Goal: Task Accomplishment & Management: Manage account settings

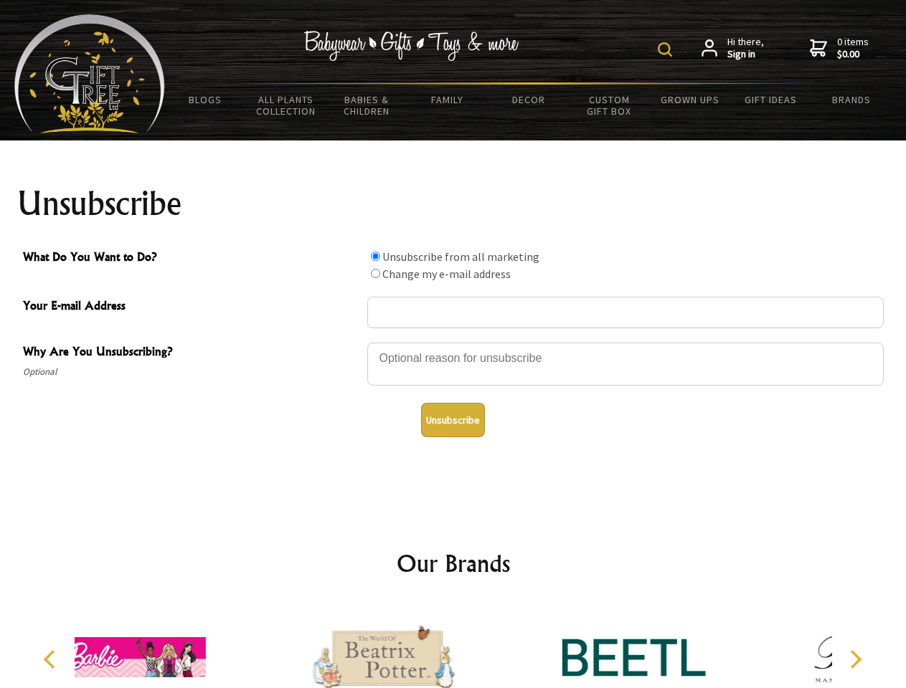
click at [667, 49] on img at bounding box center [664, 49] width 14 height 14
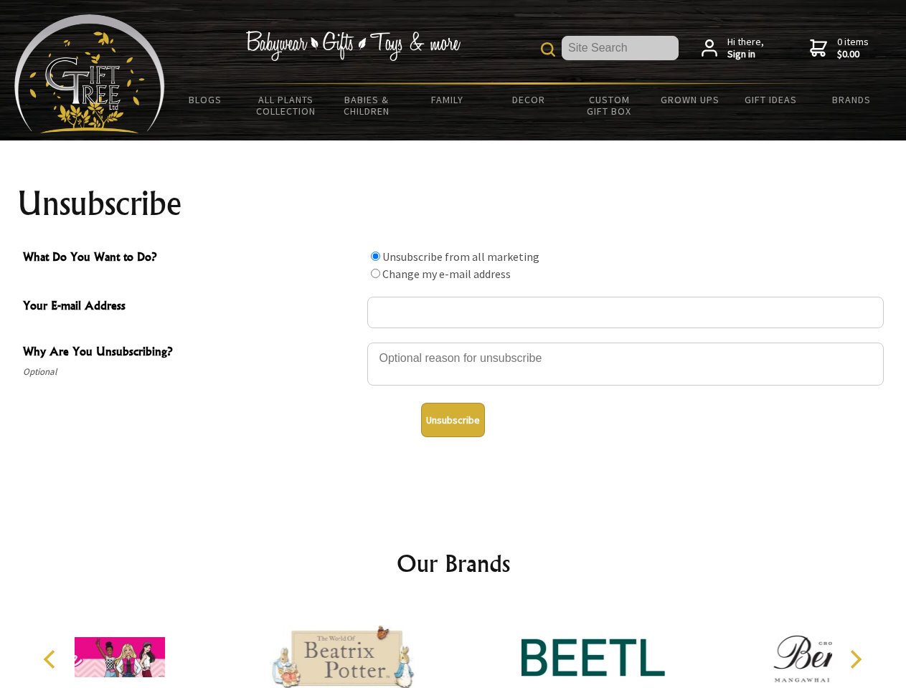
click at [453, 342] on div at bounding box center [625, 366] width 516 height 50
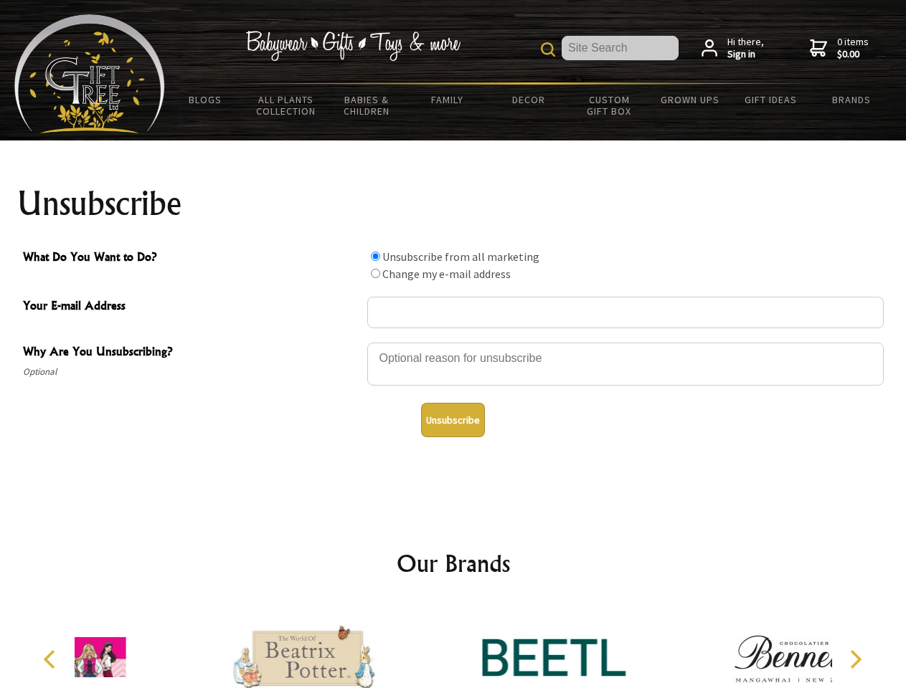
click at [375, 256] on input "What Do You Want to Do?" at bounding box center [375, 256] width 9 height 9
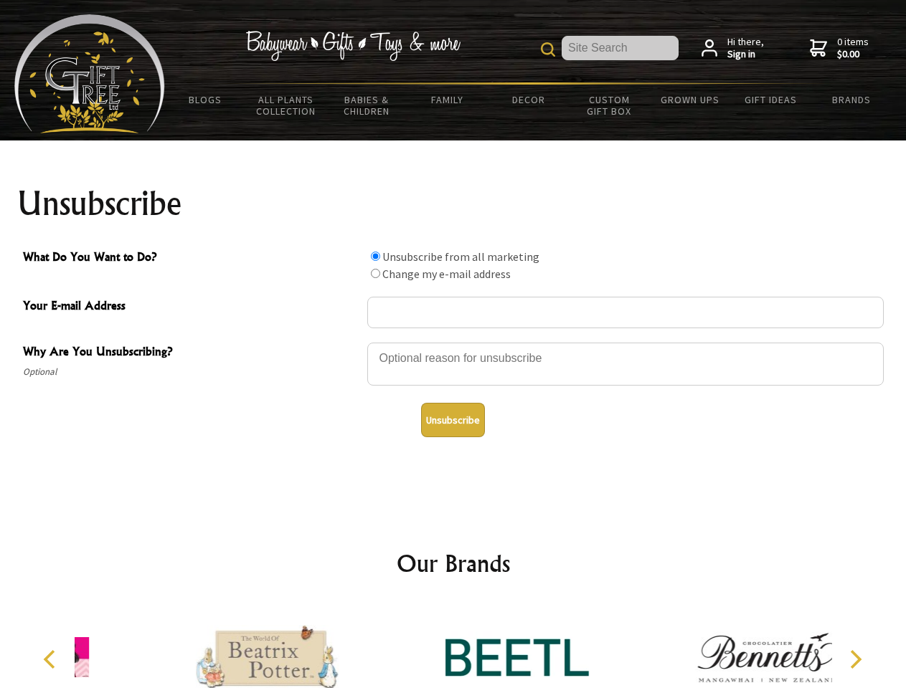
click at [375, 273] on input "What Do You Want to Do?" at bounding box center [375, 273] width 9 height 9
radio input "true"
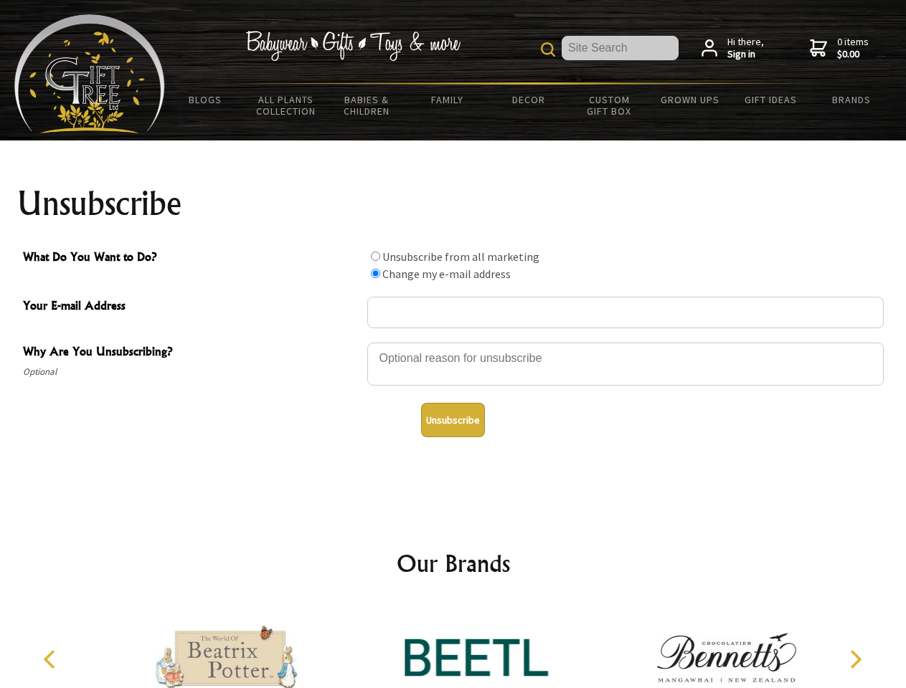
click at [452, 420] on button "Unsubscribe" at bounding box center [453, 420] width 64 height 34
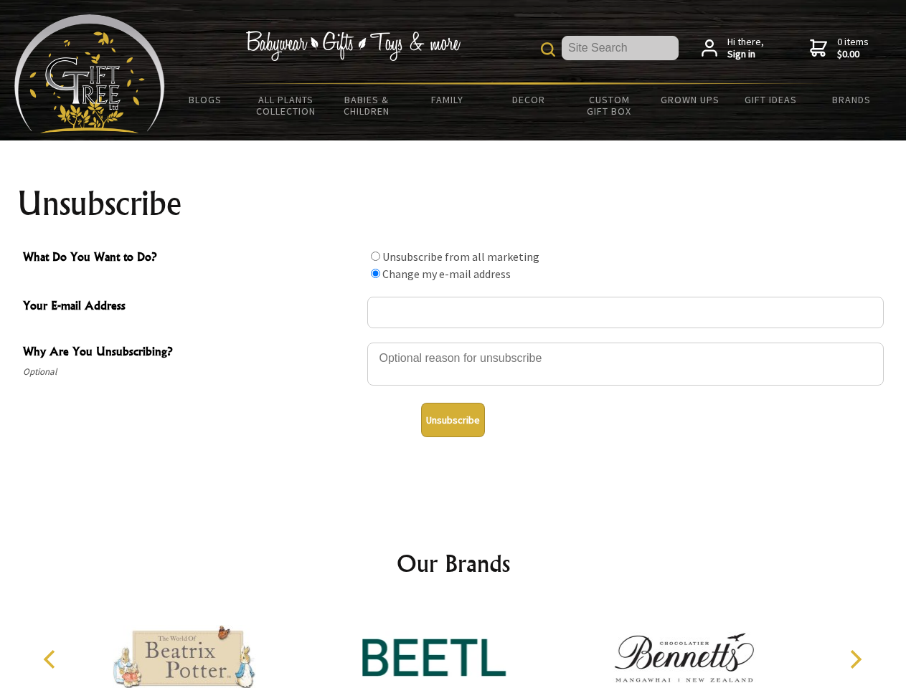
click at [52, 660] on icon "Previous" at bounding box center [51, 659] width 19 height 19
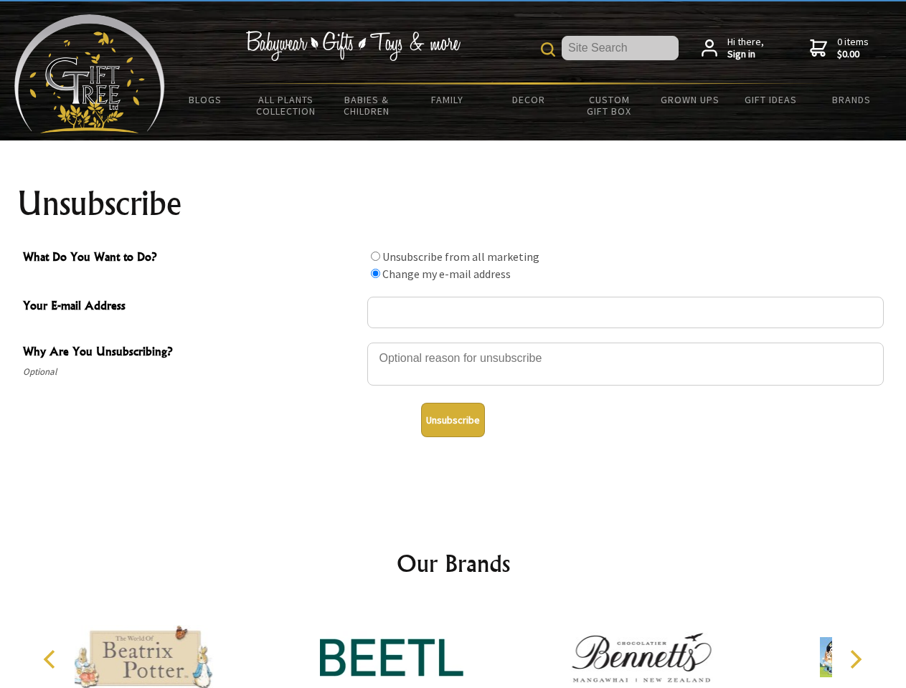
click at [855, 660] on icon "Next" at bounding box center [854, 659] width 19 height 19
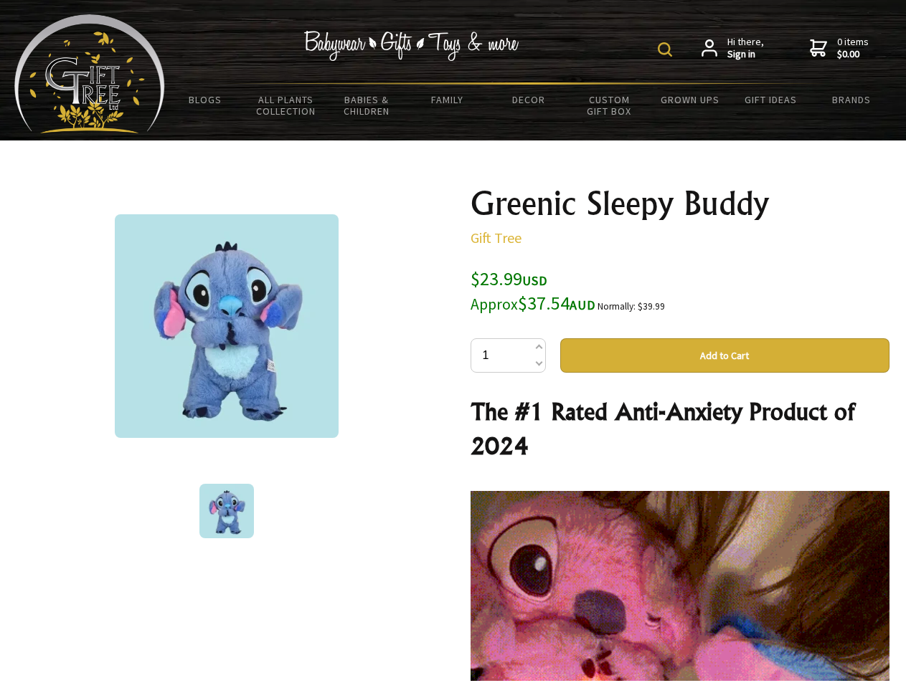
click at [667, 49] on img at bounding box center [664, 49] width 14 height 14
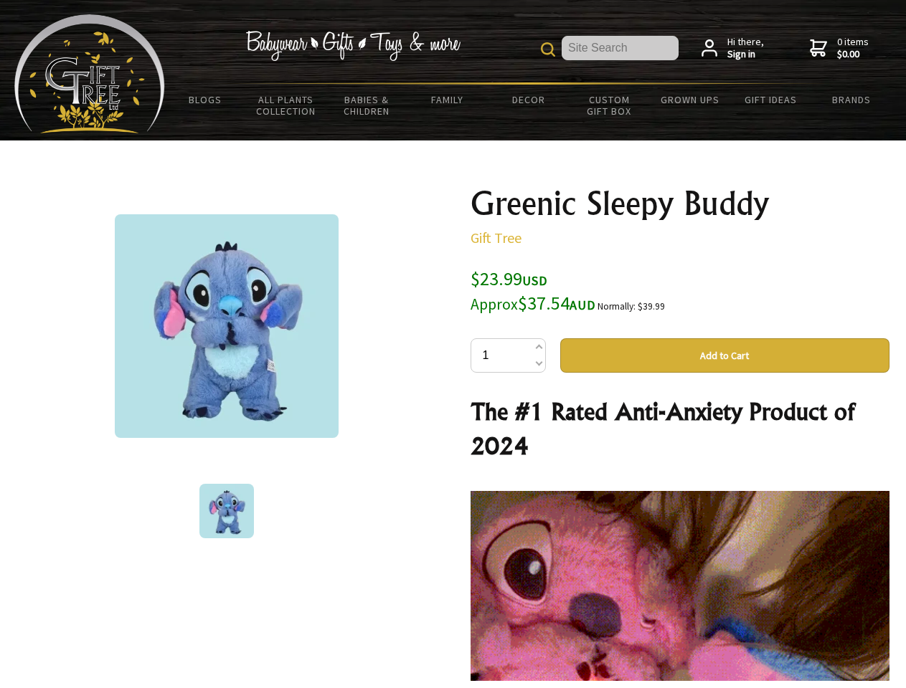
click at [227, 326] on img at bounding box center [227, 326] width 224 height 224
